Goal: Navigation & Orientation: Find specific page/section

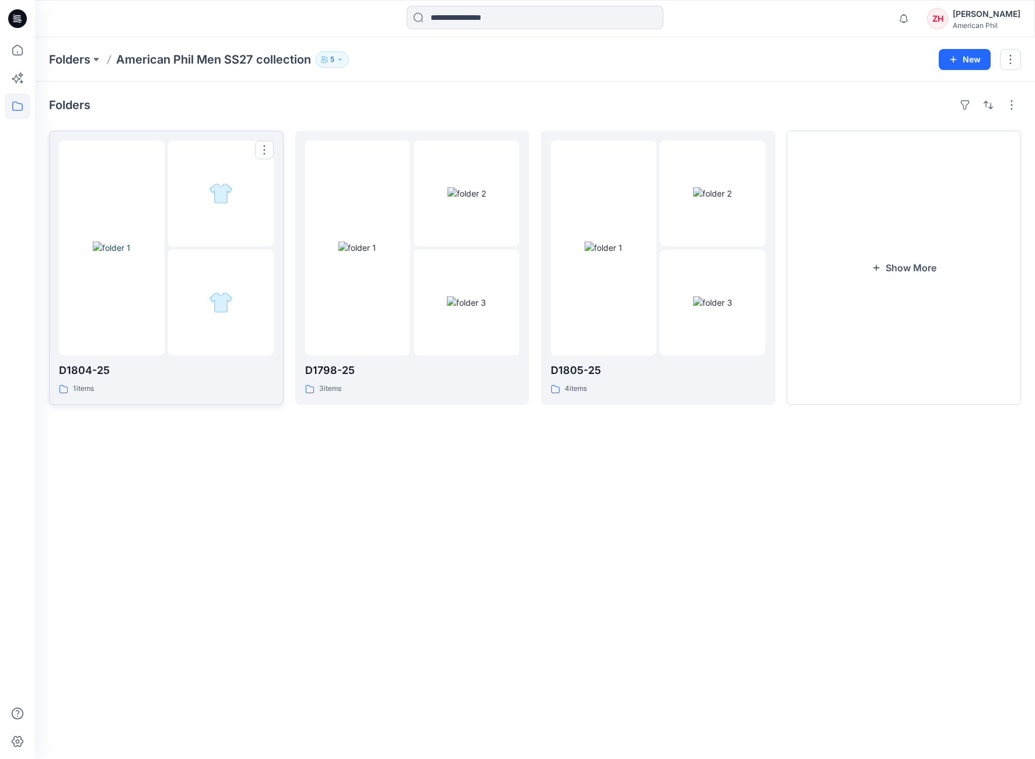
click at [93, 242] on img at bounding box center [112, 248] width 38 height 12
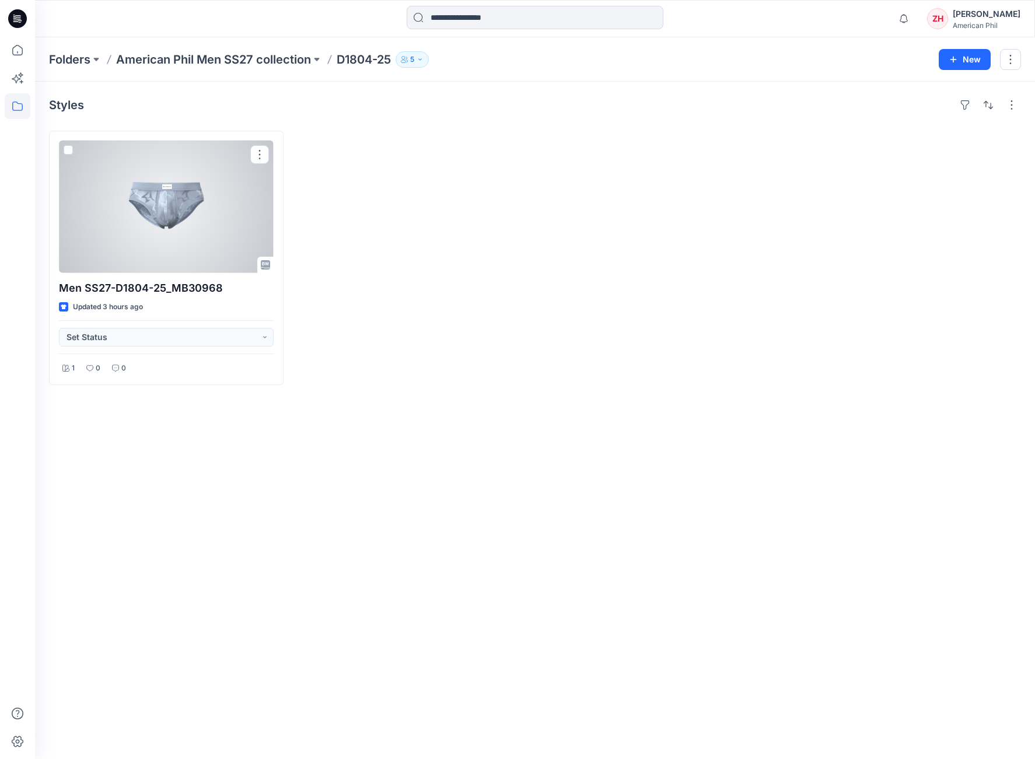
drag, startPoint x: 225, startPoint y: 244, endPoint x: 276, endPoint y: 242, distance: 51.4
click at [225, 244] on div at bounding box center [166, 207] width 215 height 132
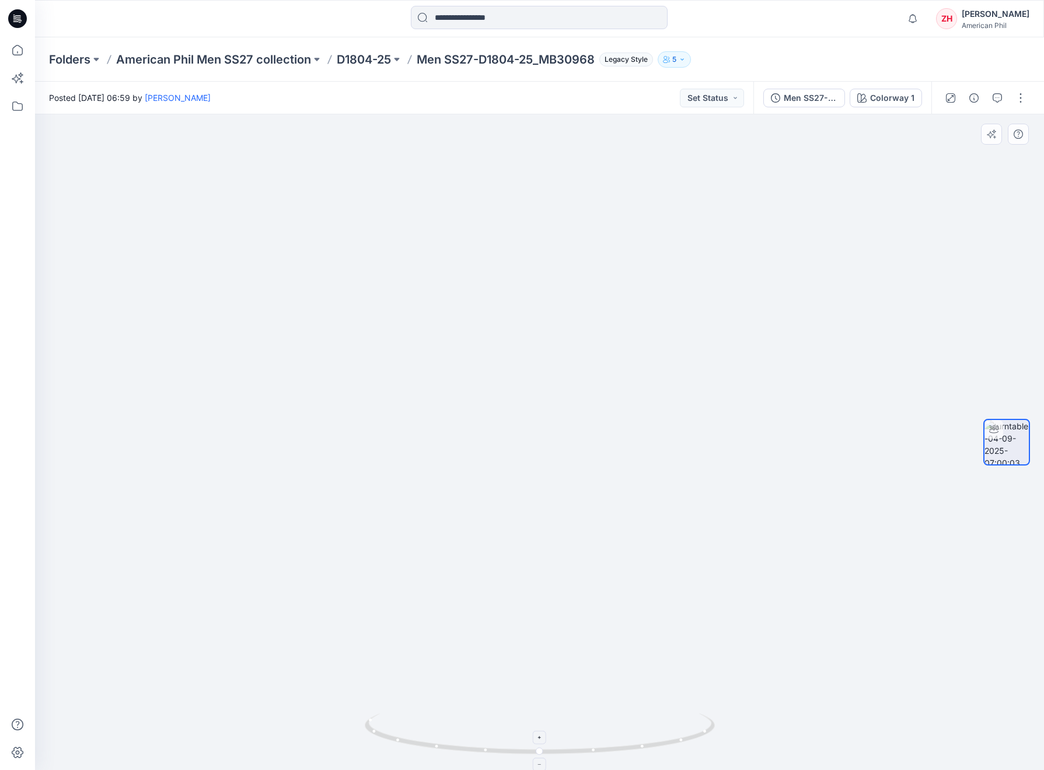
drag, startPoint x: 736, startPoint y: 690, endPoint x: 588, endPoint y: 725, distance: 152.1
click at [543, 698] on img at bounding box center [539, 388] width 892 height 764
drag, startPoint x: 576, startPoint y: 733, endPoint x: 625, endPoint y: 419, distance: 317.6
click at [470, 693] on div at bounding box center [539, 442] width 1009 height 656
drag, startPoint x: 653, startPoint y: 704, endPoint x: 582, endPoint y: 708, distance: 70.7
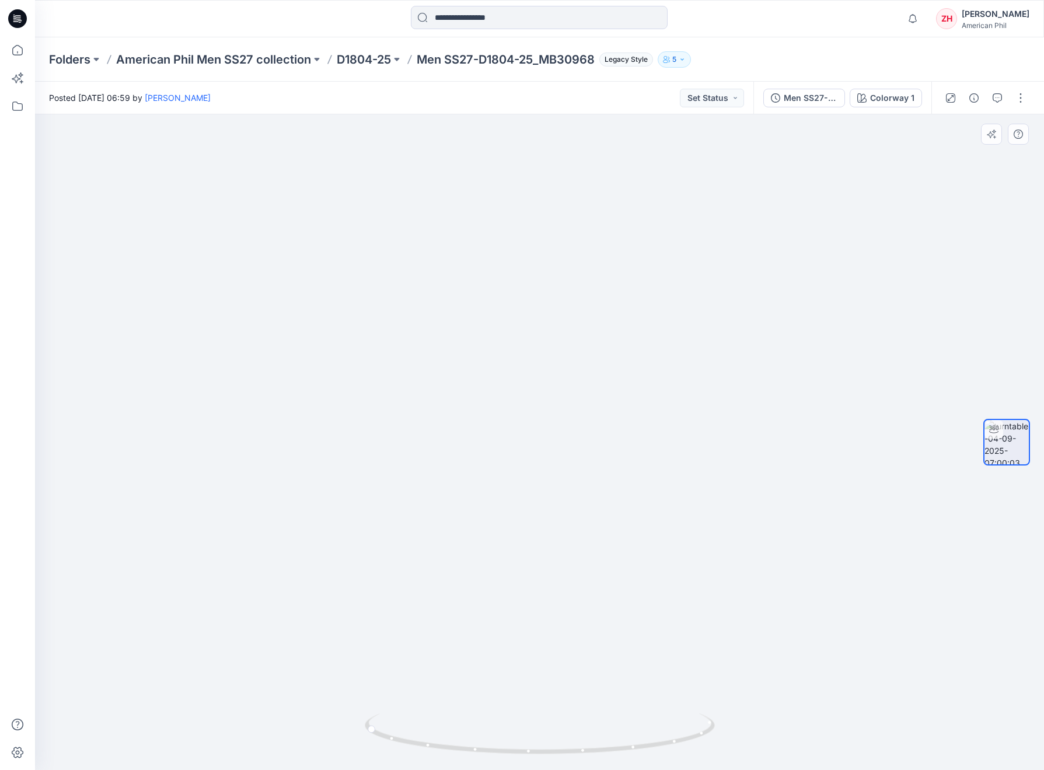
click at [582, 710] on img at bounding box center [539, 424] width 734 height 692
drag, startPoint x: 624, startPoint y: 734, endPoint x: 535, endPoint y: 648, distance: 124.6
click at [482, 689] on div at bounding box center [539, 442] width 1009 height 656
click at [233, 55] on p "American Phil Men SS27 collection" at bounding box center [213, 59] width 195 height 16
